Goal: Task Accomplishment & Management: Use online tool/utility

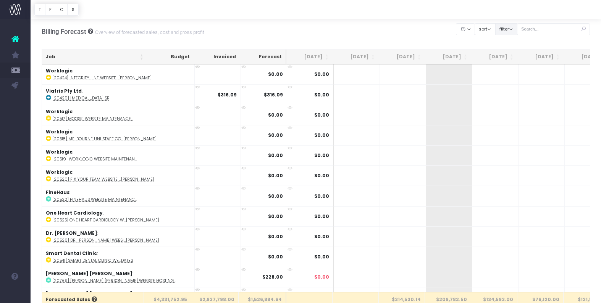
click at [516, 26] on button "filter" at bounding box center [506, 29] width 22 height 12
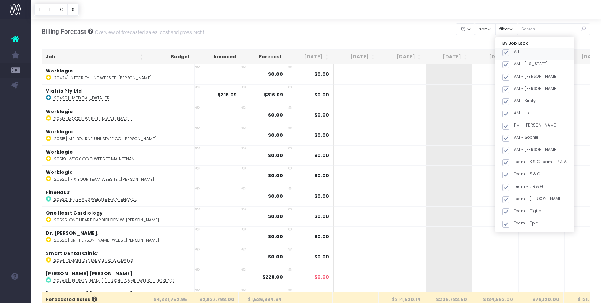
click at [509, 50] on span at bounding box center [505, 52] width 7 height 7
click at [514, 50] on input "All" at bounding box center [516, 51] width 5 height 5
checkbox input "false"
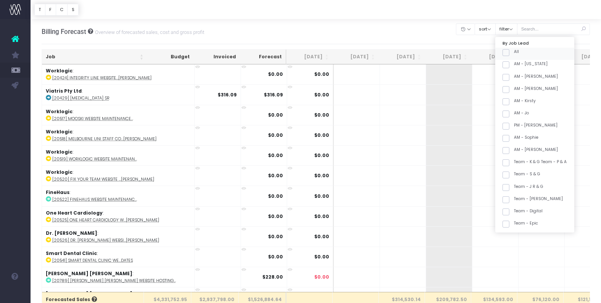
checkbox input "false"
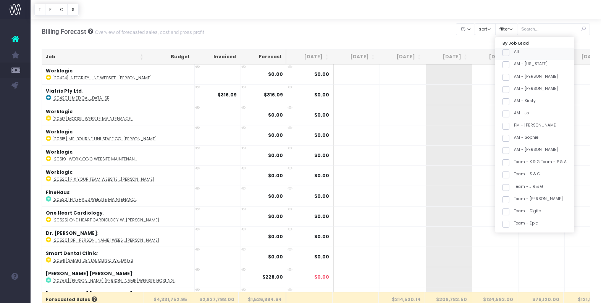
checkbox input "false"
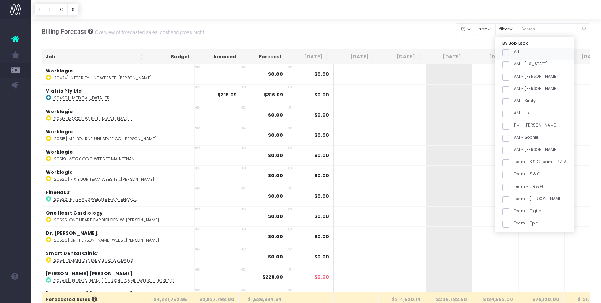
checkbox input "false"
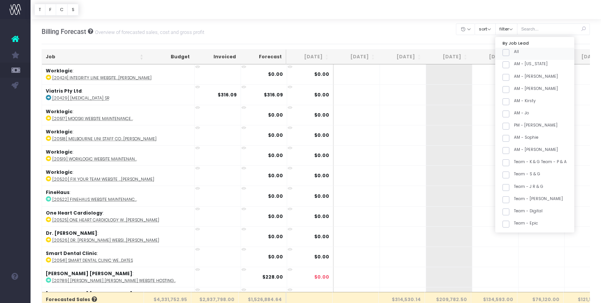
checkbox input "false"
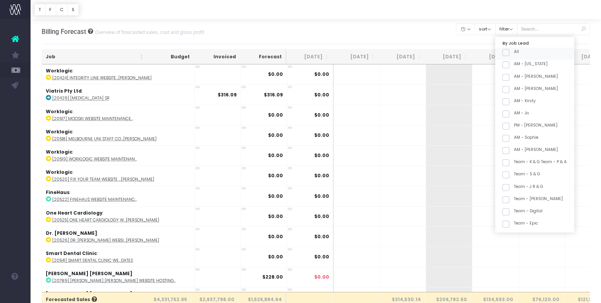
checkbox input "false"
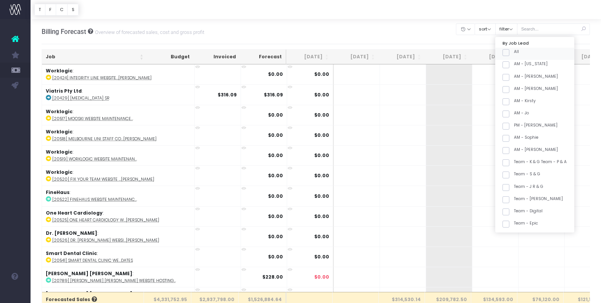
checkbox input "false"
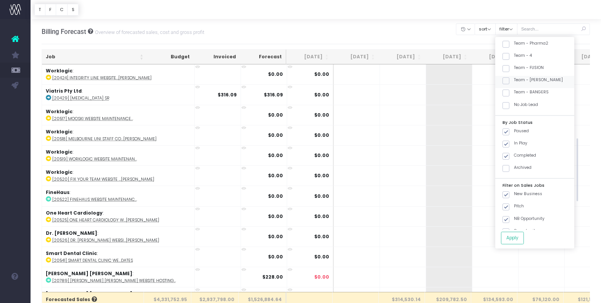
scroll to position [302, 0]
click at [509, 80] on span at bounding box center [505, 81] width 7 height 7
click at [516, 80] on input "Team - [PERSON_NAME]" at bounding box center [516, 79] width 5 height 5
checkbox input "true"
click at [522, 241] on button "Apply" at bounding box center [512, 238] width 23 height 13
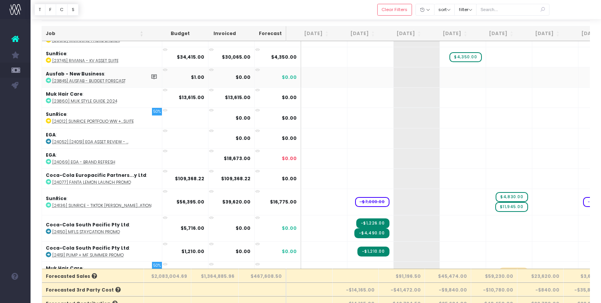
scroll to position [0, 0]
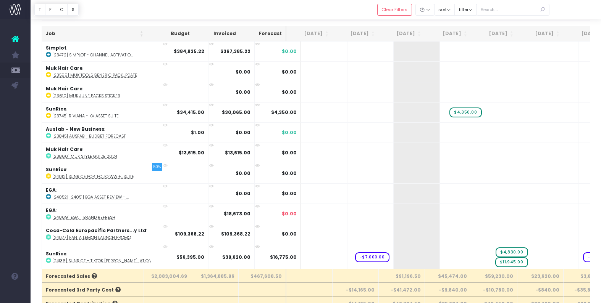
click at [99, 37] on th "Job" at bounding box center [94, 33] width 105 height 15
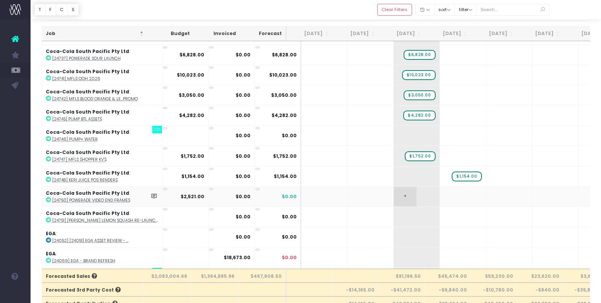
scroll to position [410, 0]
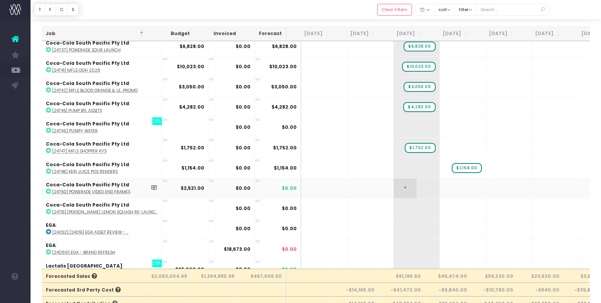
click at [393, 188] on span "+" at bounding box center [404, 189] width 23 height 20
click at [393, 186] on span "+" at bounding box center [404, 189] width 23 height 20
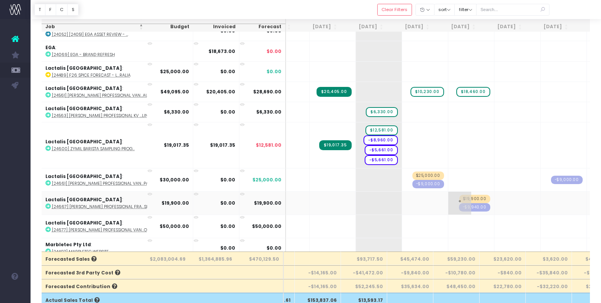
scroll to position [0, 0]
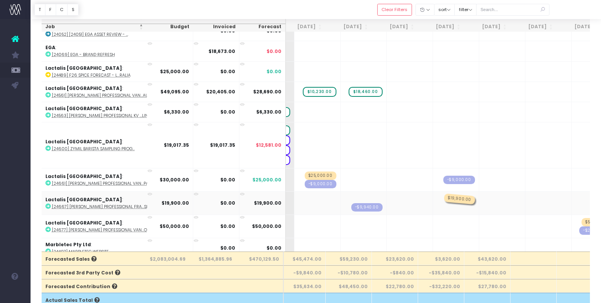
drag, startPoint x: 356, startPoint y: 197, endPoint x: 428, endPoint y: 196, distance: 71.7
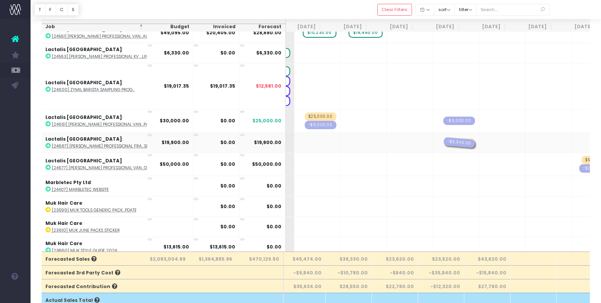
scroll to position [649, 145]
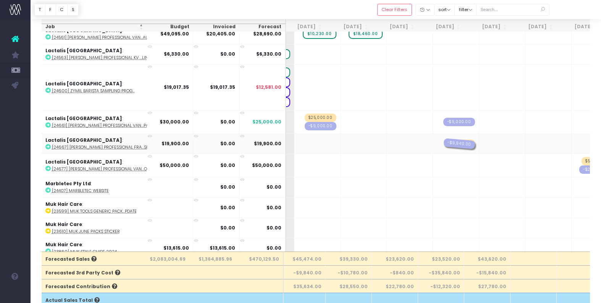
drag, startPoint x: 354, startPoint y: 142, endPoint x: 424, endPoint y: 140, distance: 70.2
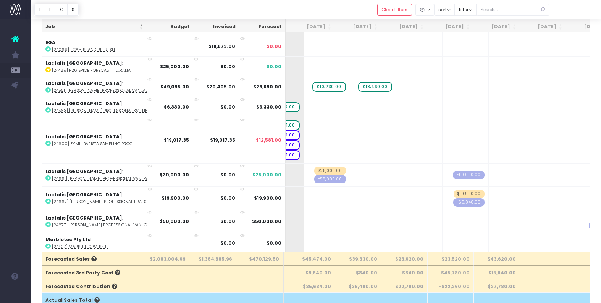
scroll to position [0, 134]
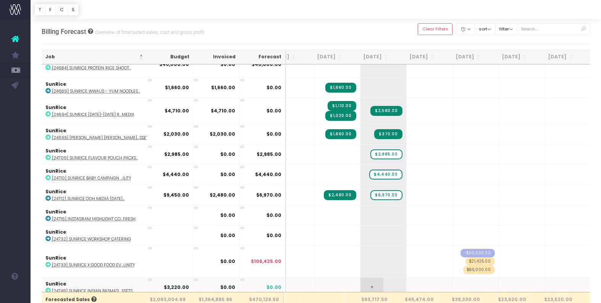
click at [361, 279] on span "+" at bounding box center [371, 288] width 23 height 20
click at [360, 279] on span "+" at bounding box center [371, 288] width 23 height 20
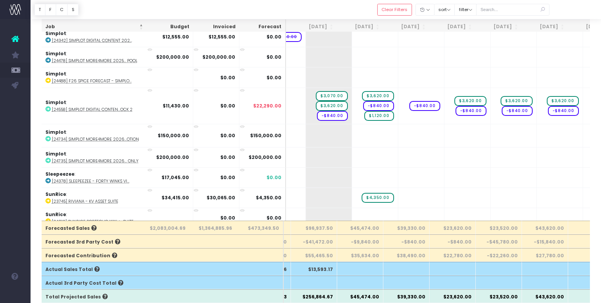
scroll to position [1218, 88]
